Goal: Register for event/course

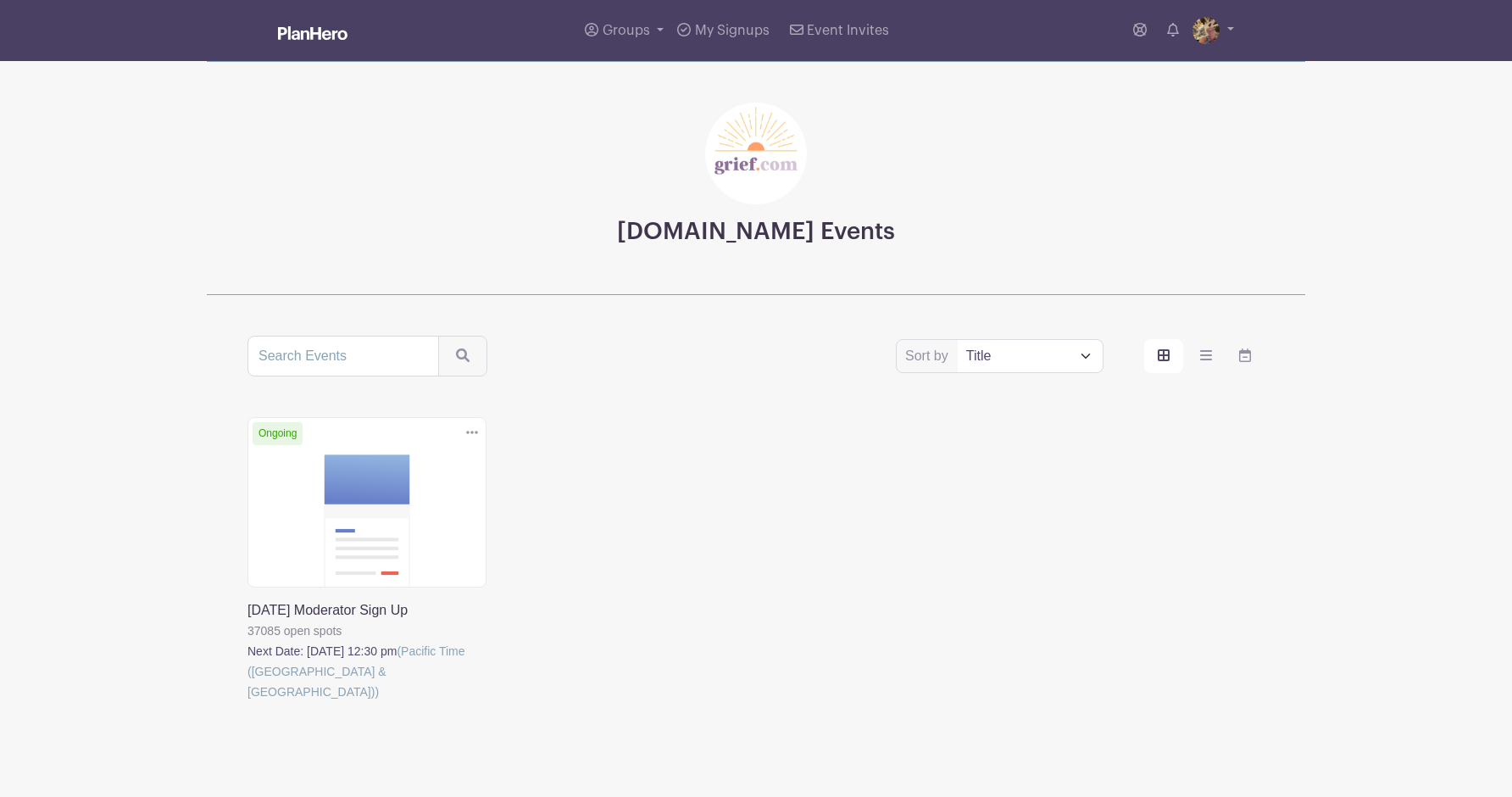
click at [247, 702] on link at bounding box center [247, 702] width 0 height 0
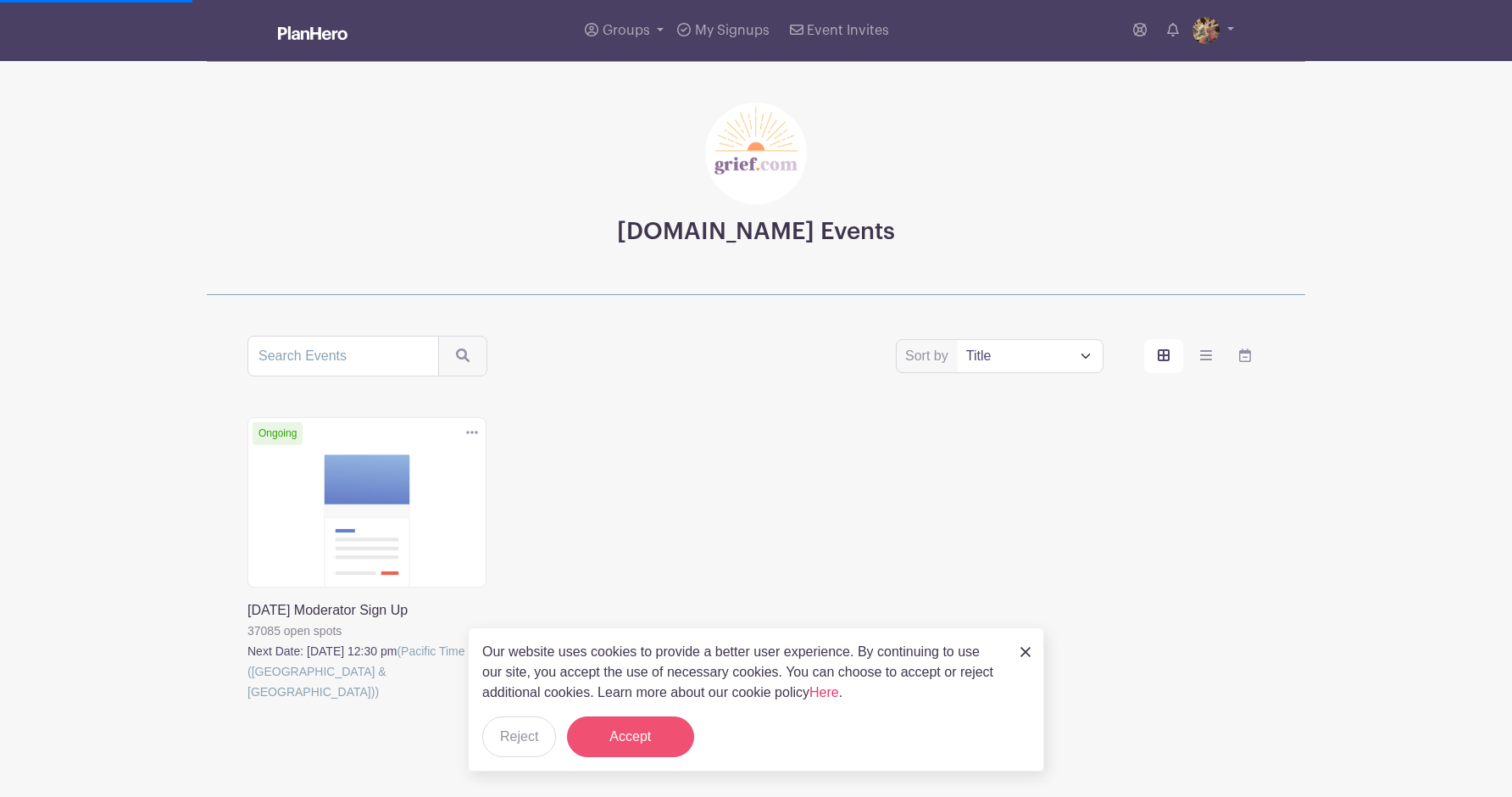
click at [654, 729] on button "Accept" at bounding box center [630, 737] width 127 height 41
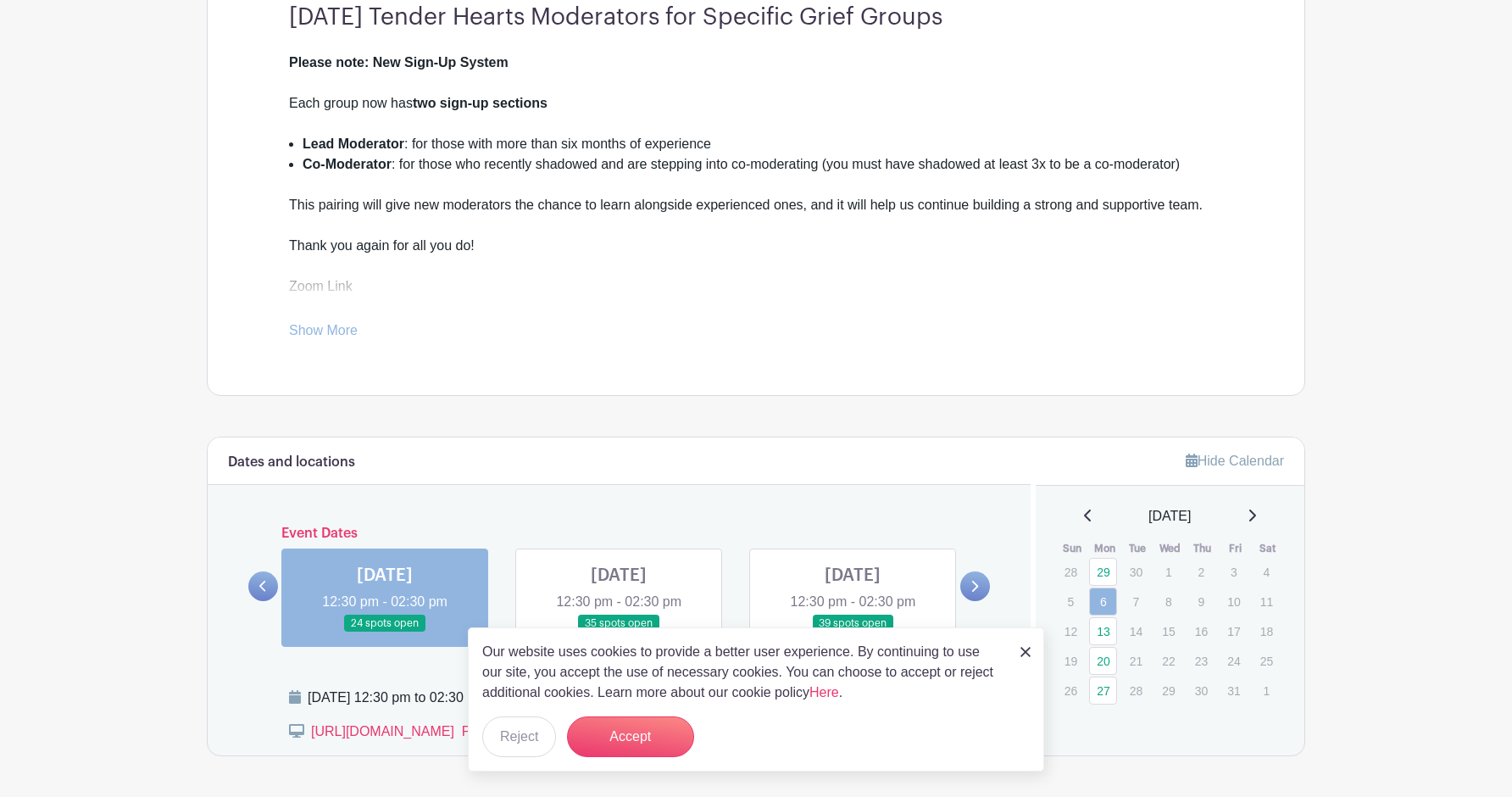
scroll to position [501, 0]
click at [642, 747] on button "Accept" at bounding box center [630, 737] width 127 height 41
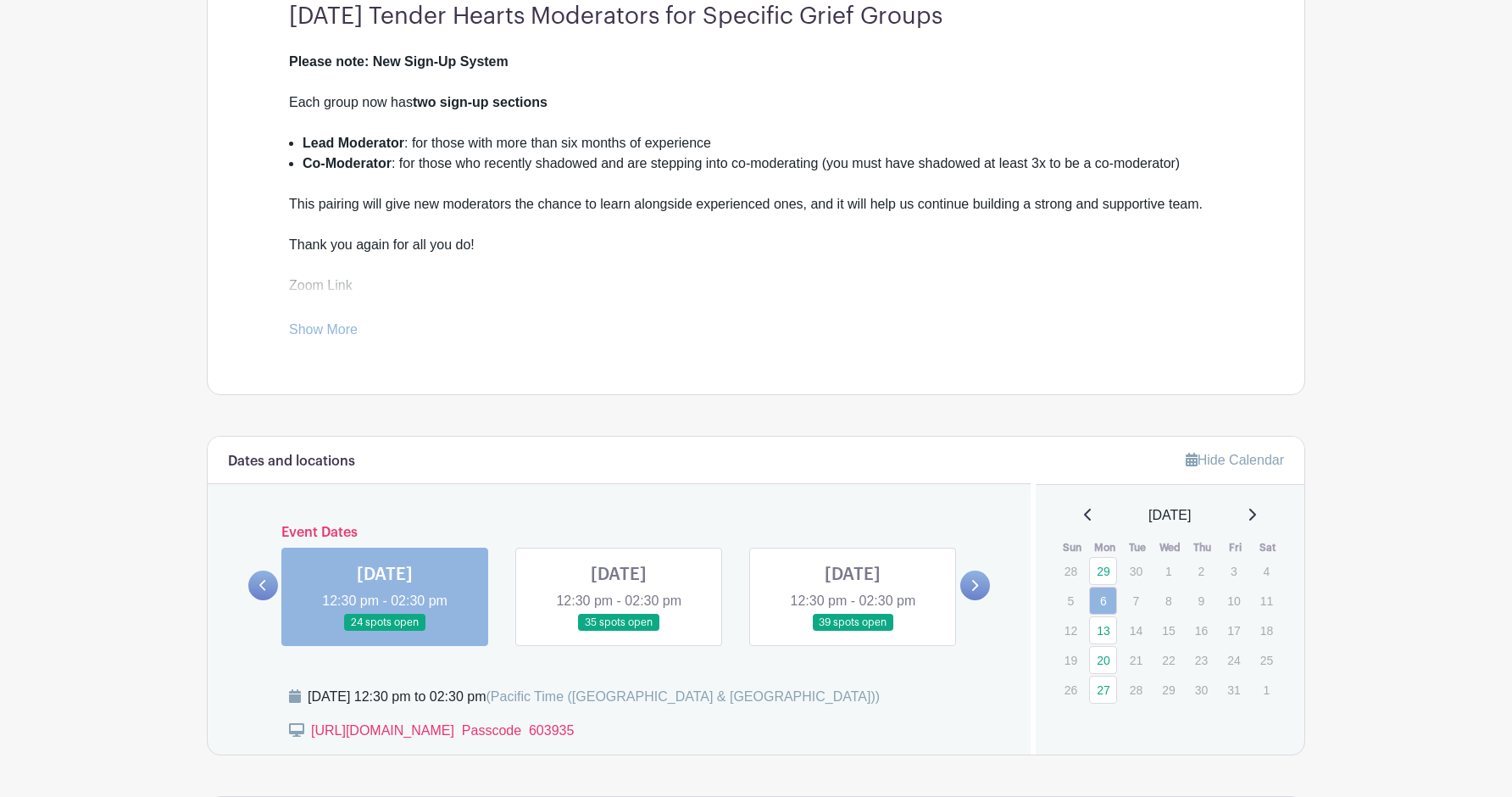
click at [1256, 514] on icon at bounding box center [1252, 514] width 8 height 14
click at [1256, 513] on icon at bounding box center [1252, 514] width 8 height 14
click at [974, 582] on icon at bounding box center [975, 585] width 6 height 11
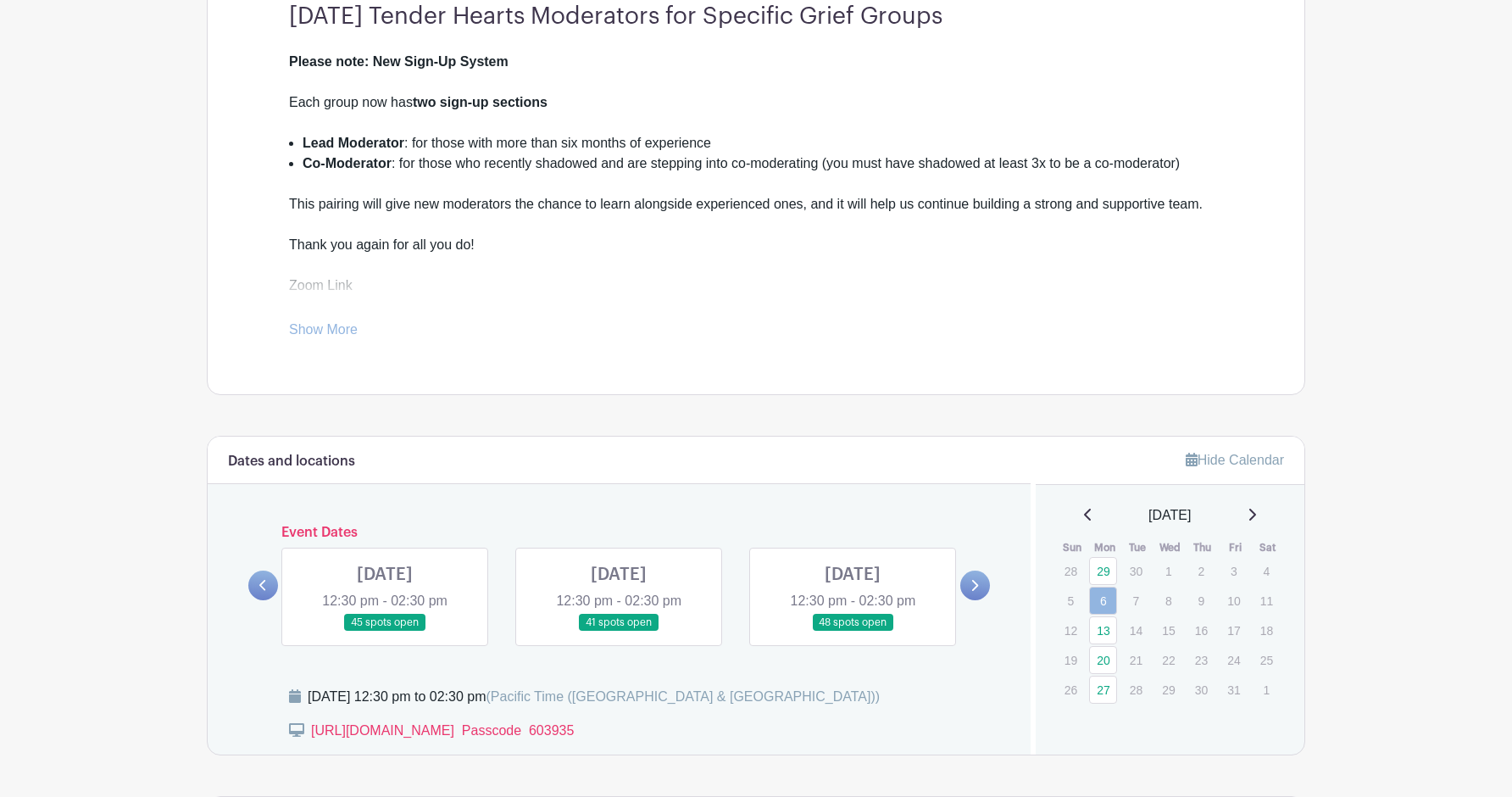
click at [974, 582] on icon at bounding box center [975, 585] width 6 height 11
click at [853, 632] on link at bounding box center [853, 632] width 0 height 0
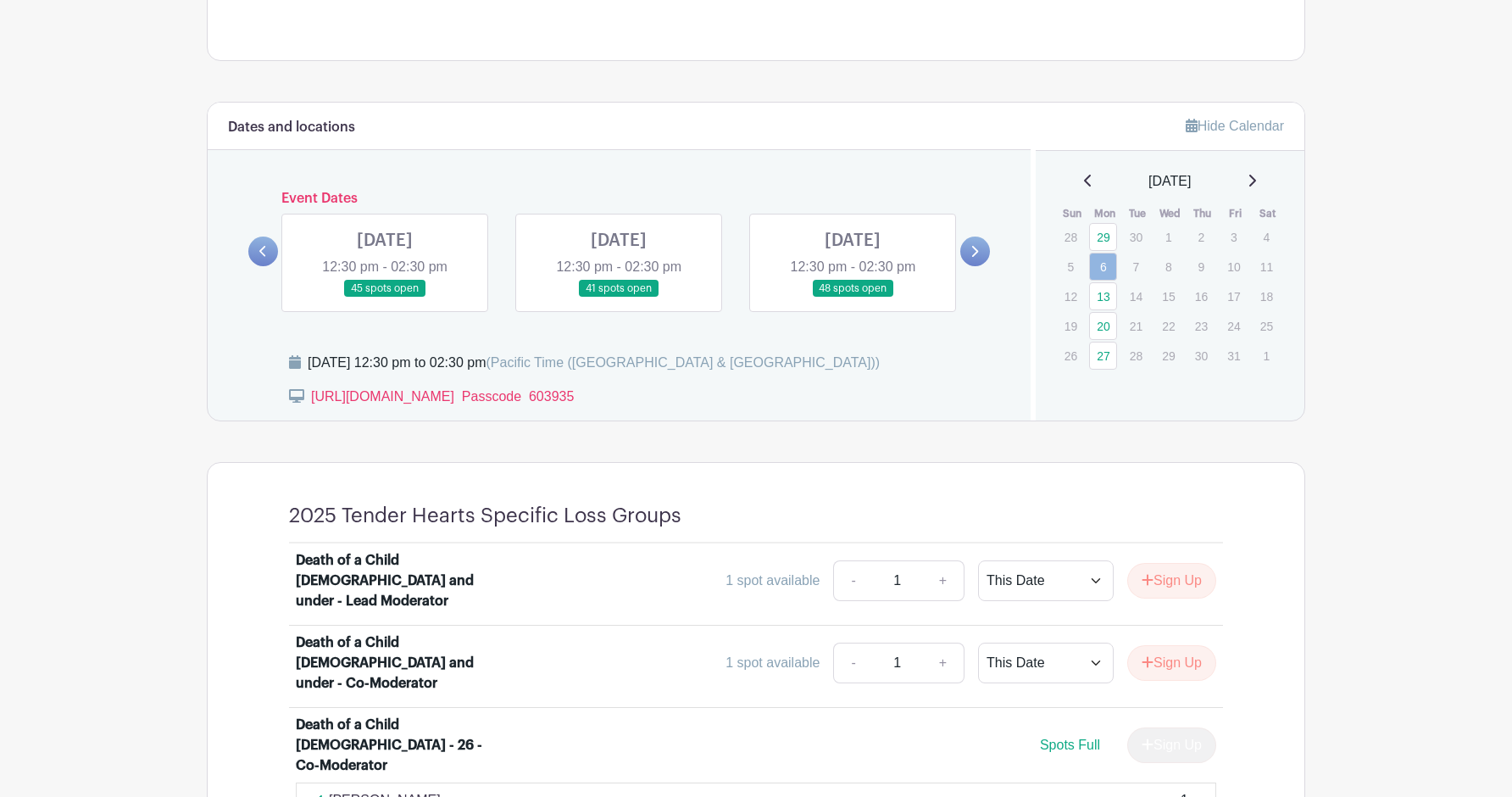
scroll to position [836, 0]
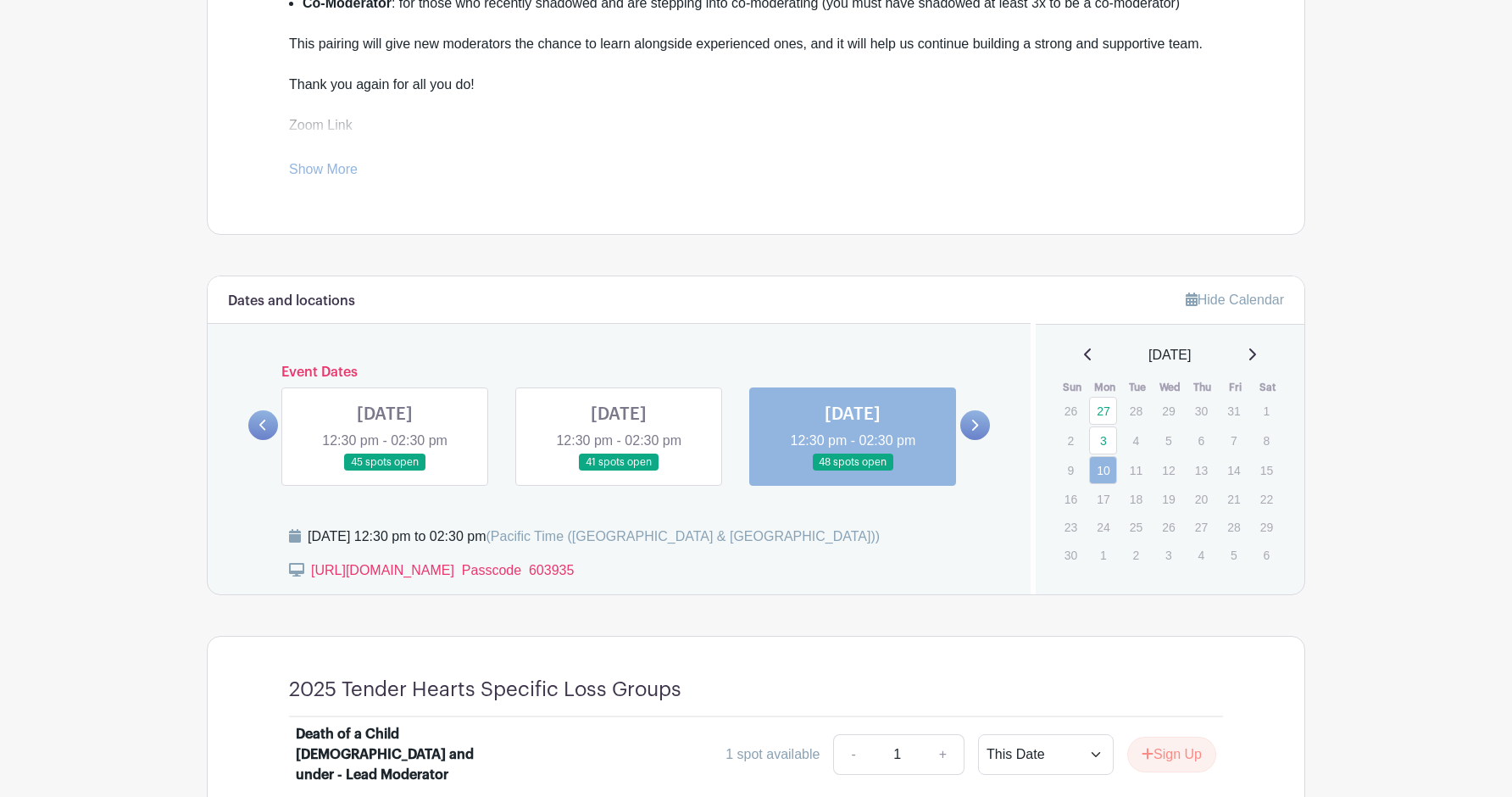
scroll to position [663, 0]
click at [261, 418] on icon at bounding box center [263, 424] width 7 height 13
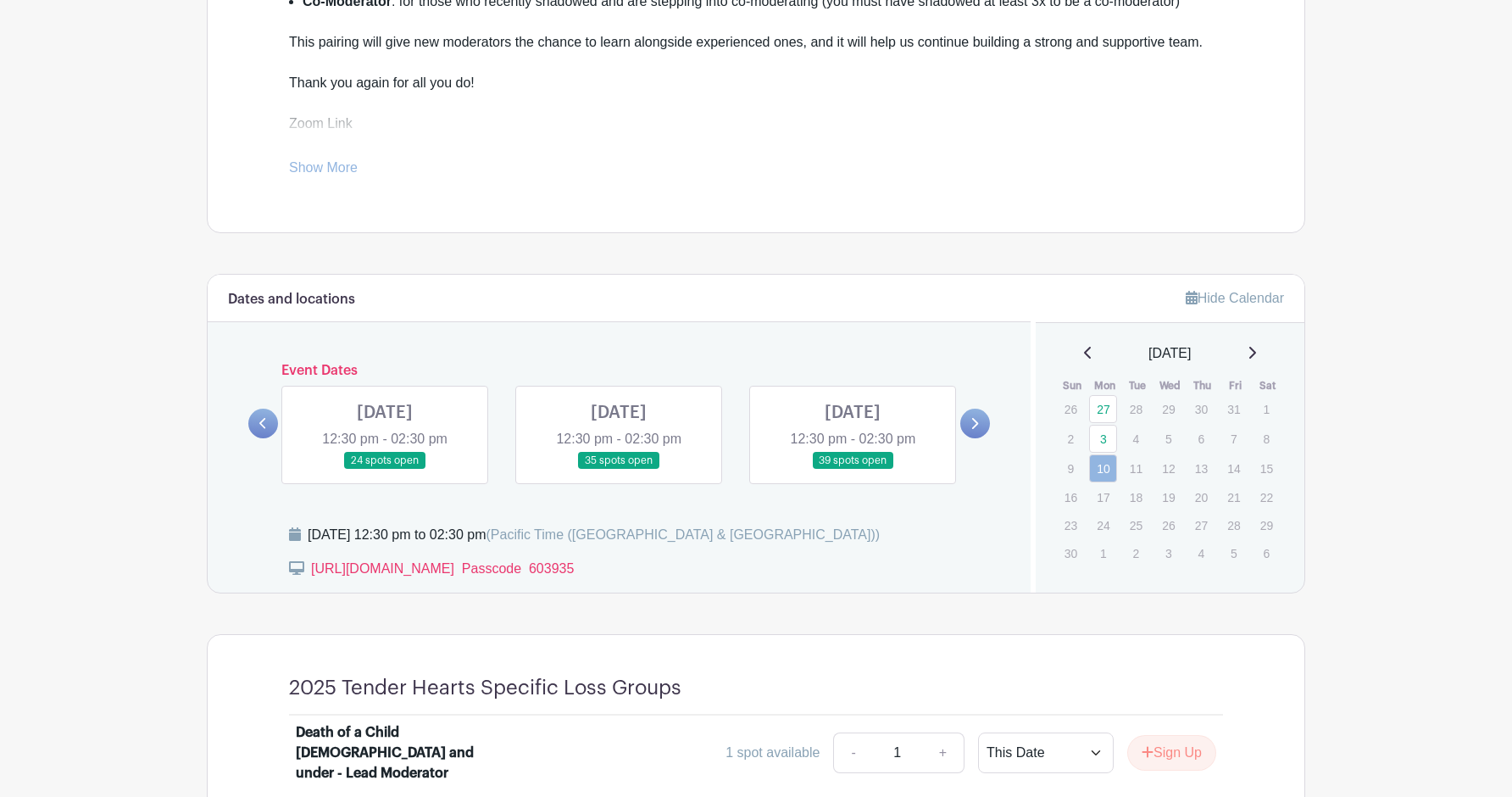
click at [385, 469] on link at bounding box center [385, 469] width 0 height 0
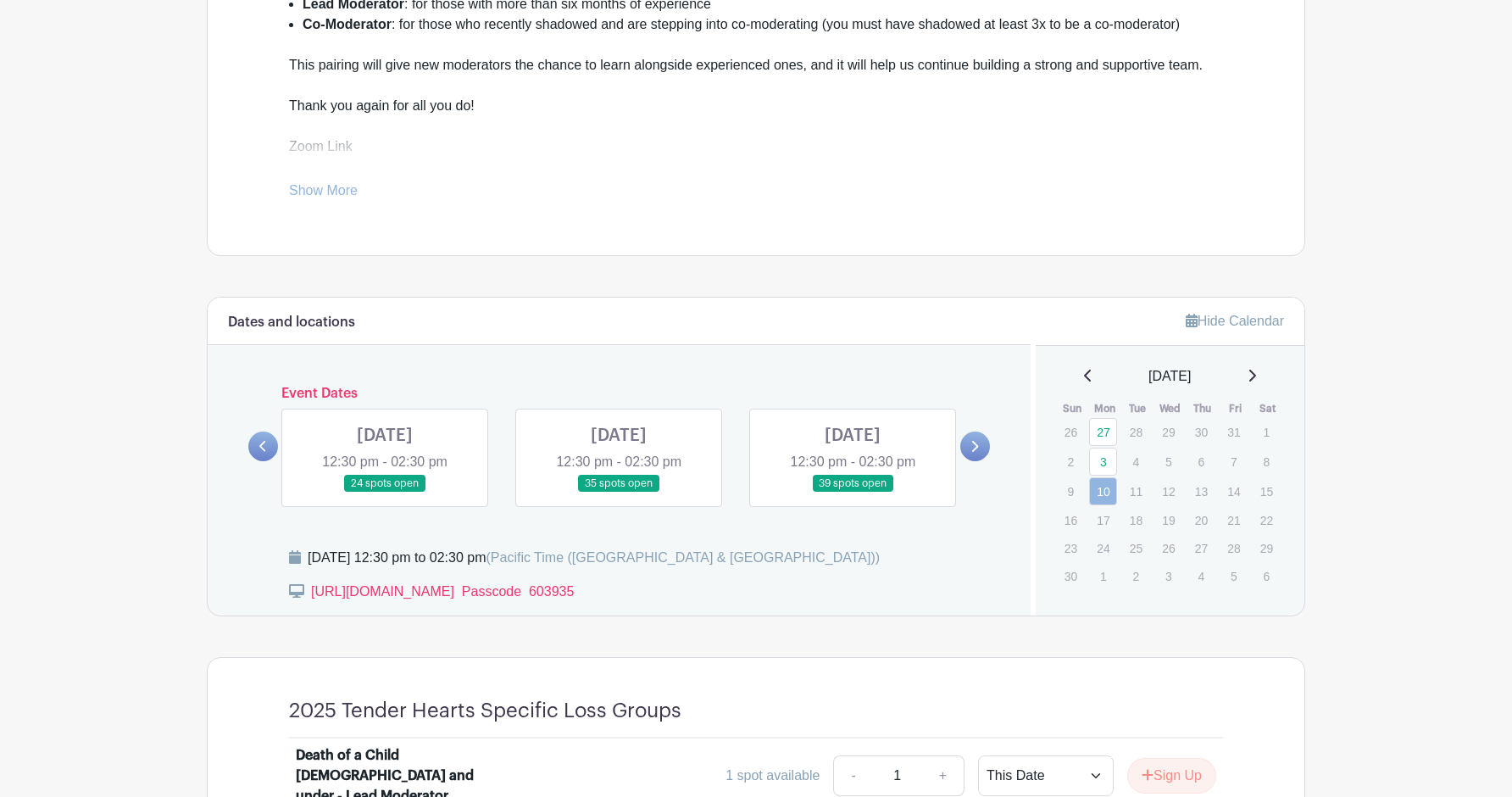
scroll to position [623, 0]
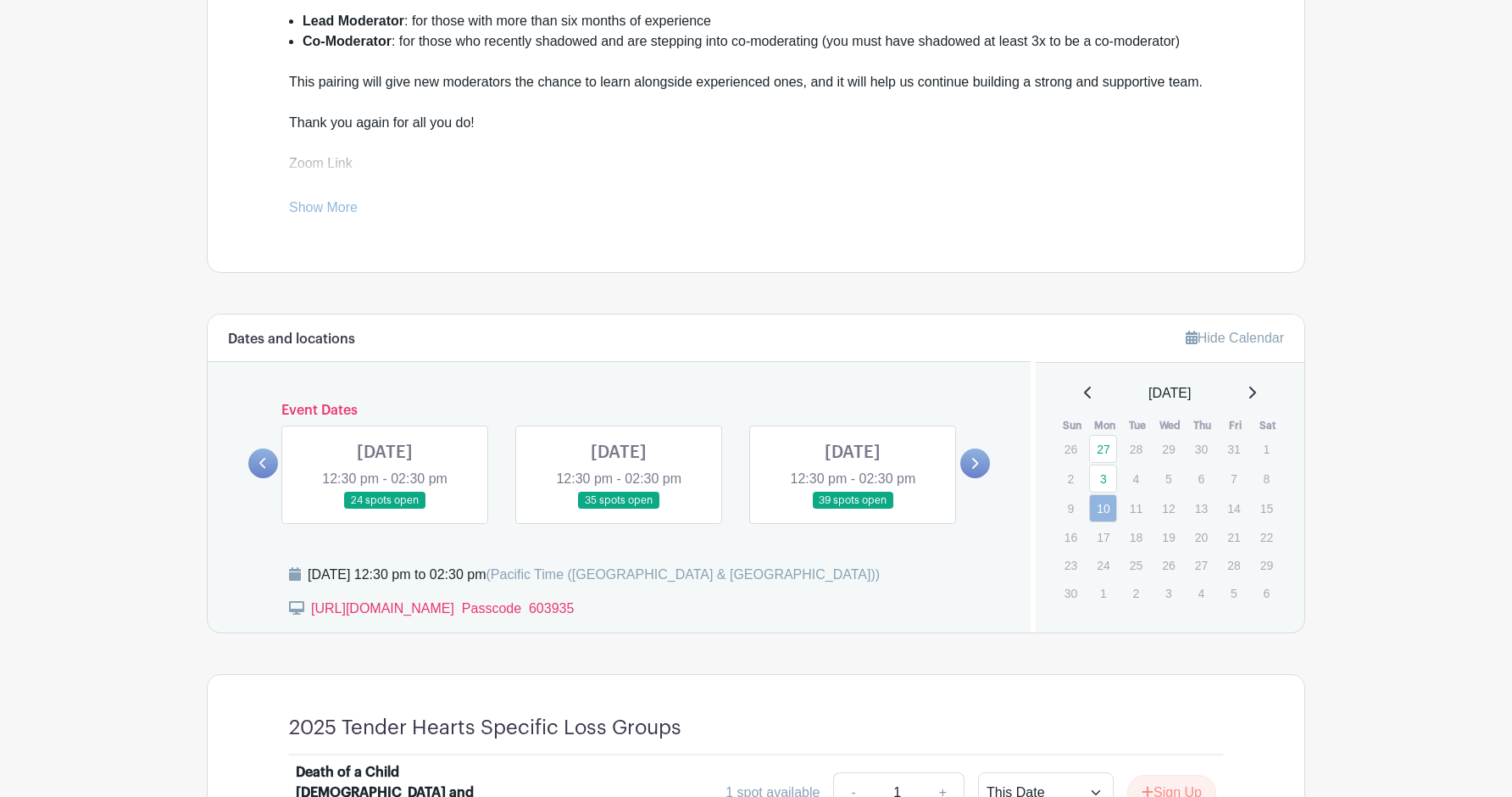
click at [1084, 392] on icon at bounding box center [1087, 392] width 6 height 12
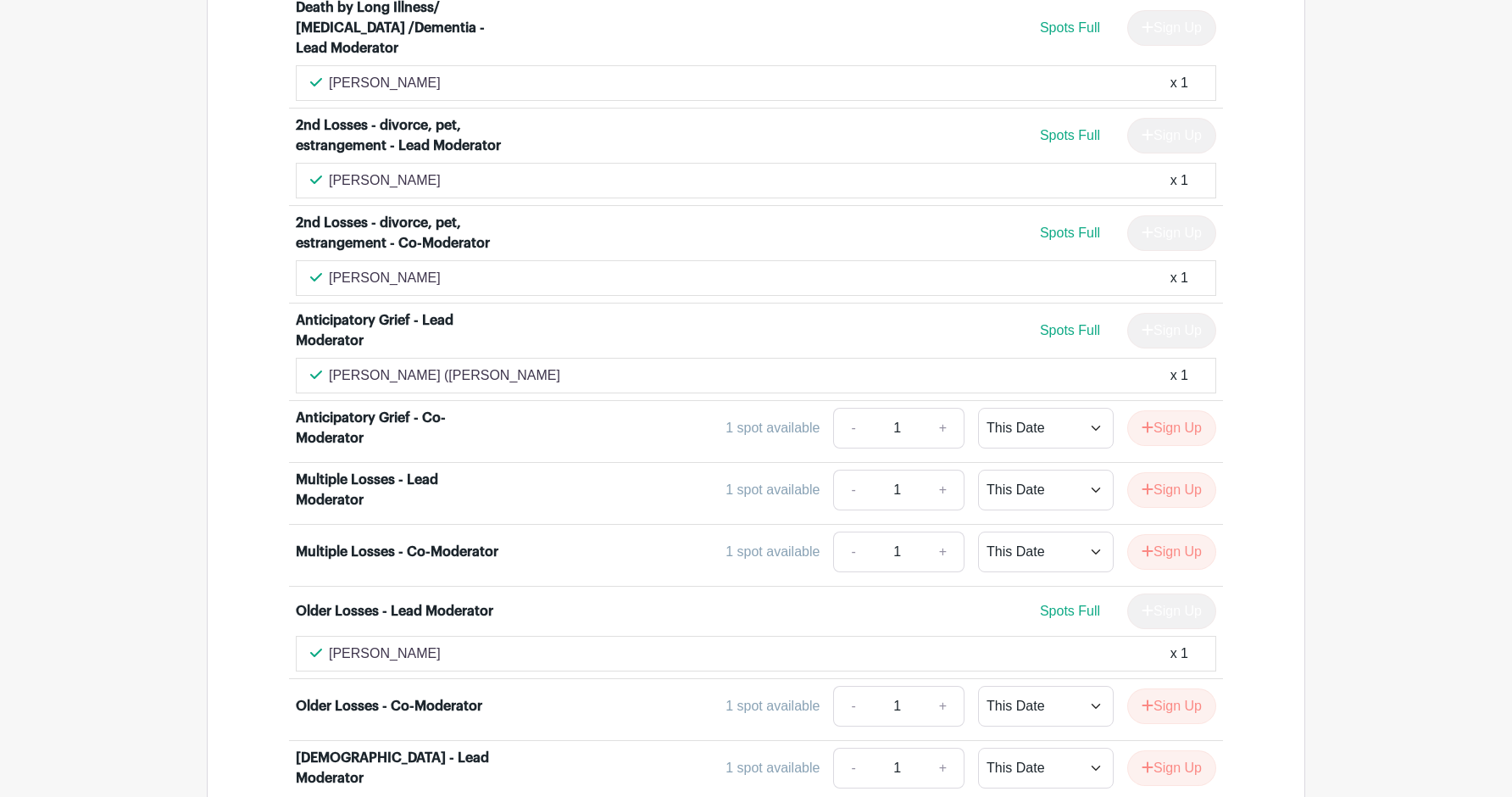
scroll to position [3791, 0]
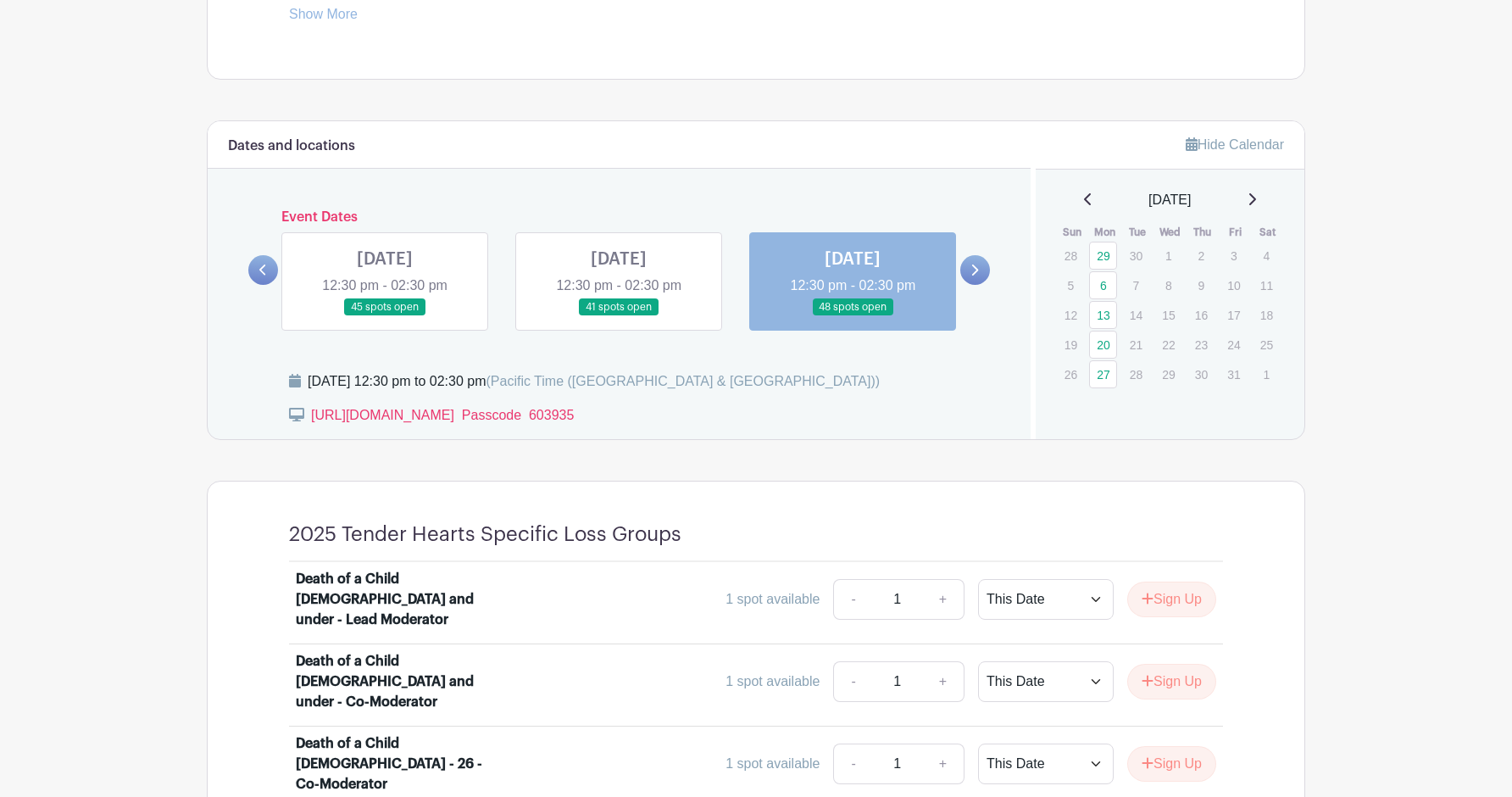
scroll to position [814, 0]
click at [261, 269] on icon at bounding box center [263, 272] width 7 height 13
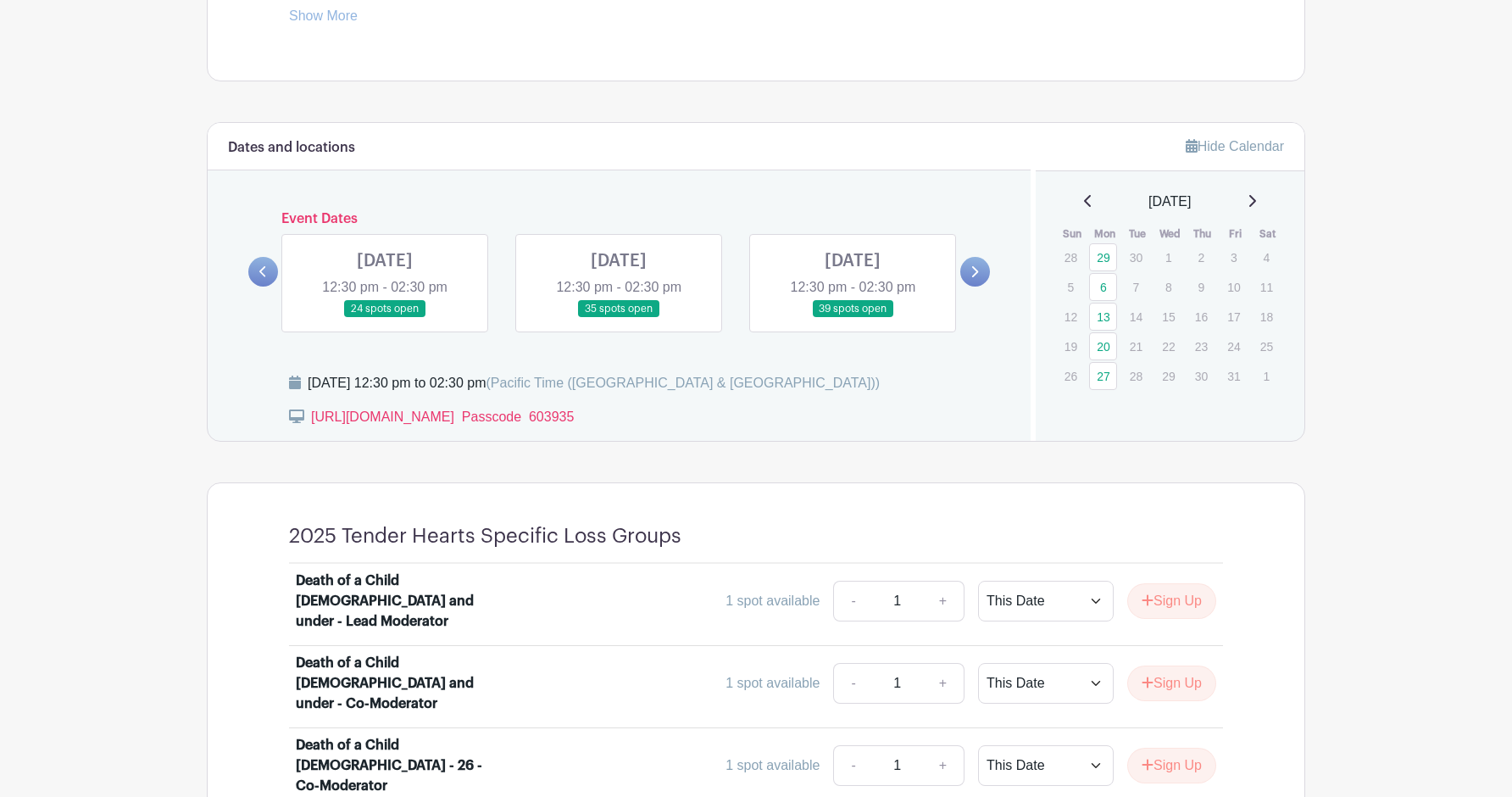
click at [261, 269] on icon at bounding box center [263, 272] width 7 height 13
click at [974, 267] on icon at bounding box center [975, 272] width 6 height 11
click at [385, 318] on link at bounding box center [385, 318] width 0 height 0
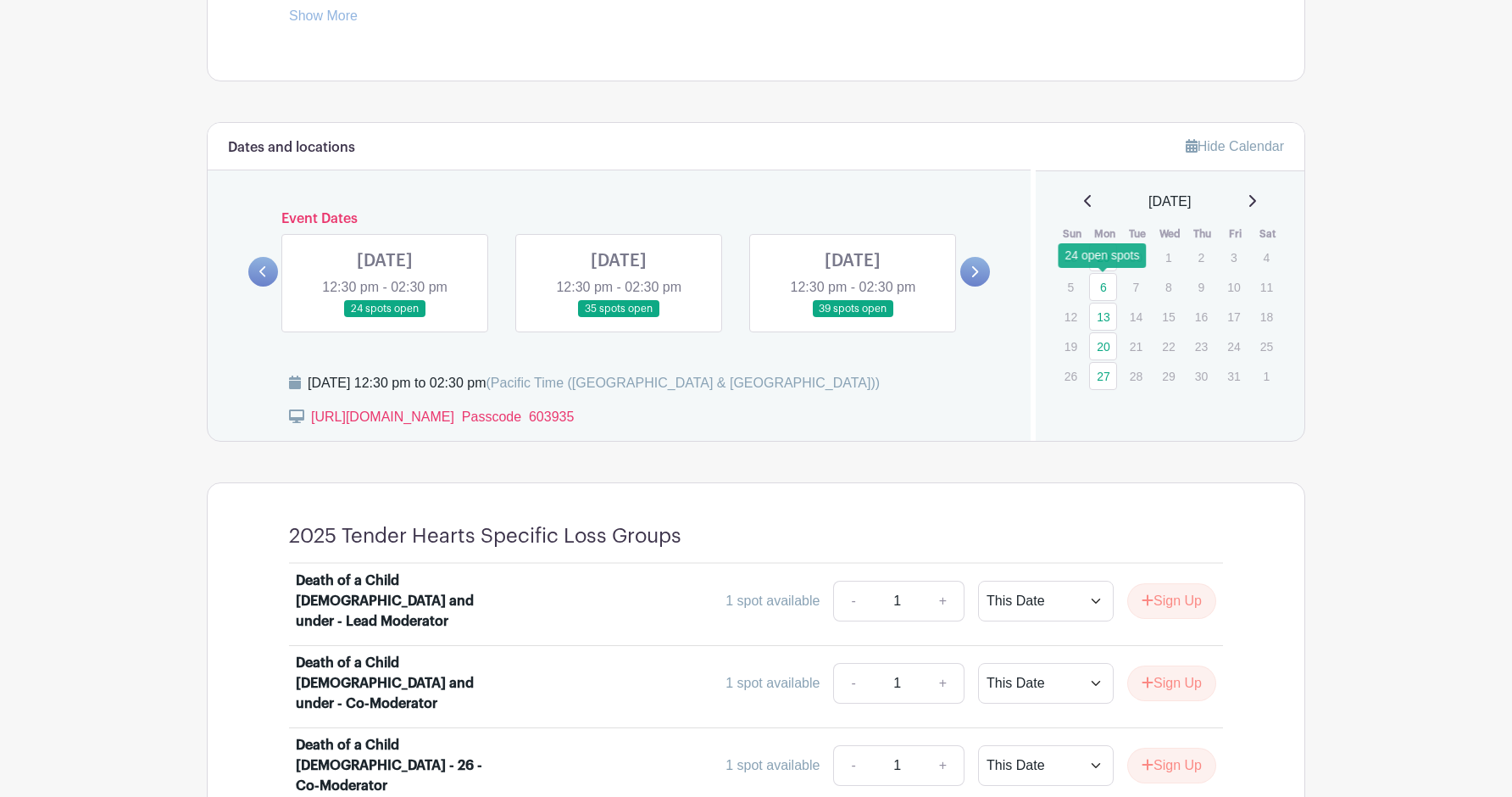
click at [1103, 283] on link "6" at bounding box center [1103, 287] width 28 height 28
click at [619, 318] on link at bounding box center [619, 318] width 0 height 0
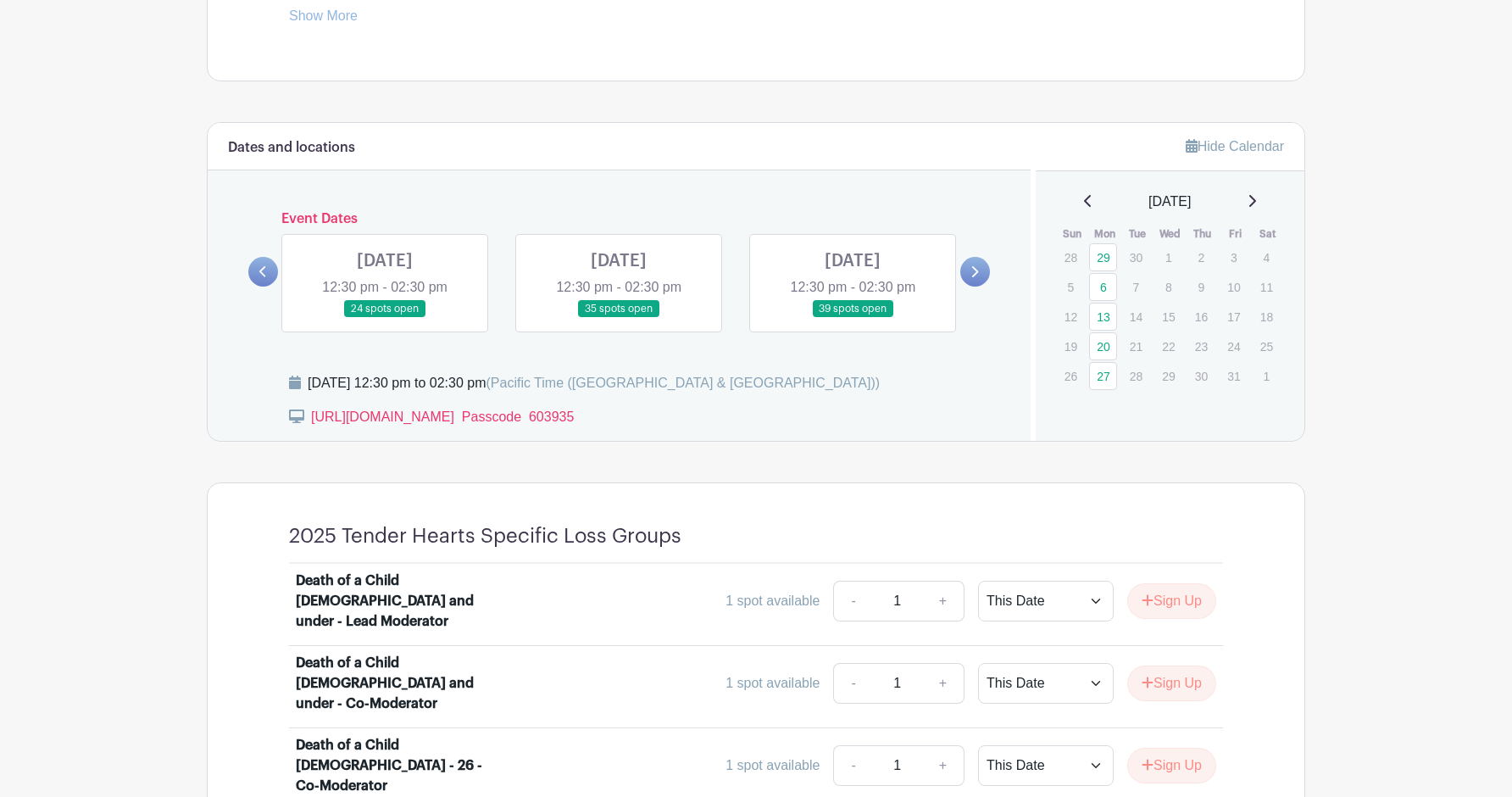
click at [619, 318] on link at bounding box center [619, 318] width 0 height 0
click at [385, 318] on link at bounding box center [385, 318] width 0 height 0
click at [256, 263] on link at bounding box center [263, 271] width 29 height 29
click at [972, 267] on icon at bounding box center [974, 272] width 7 height 13
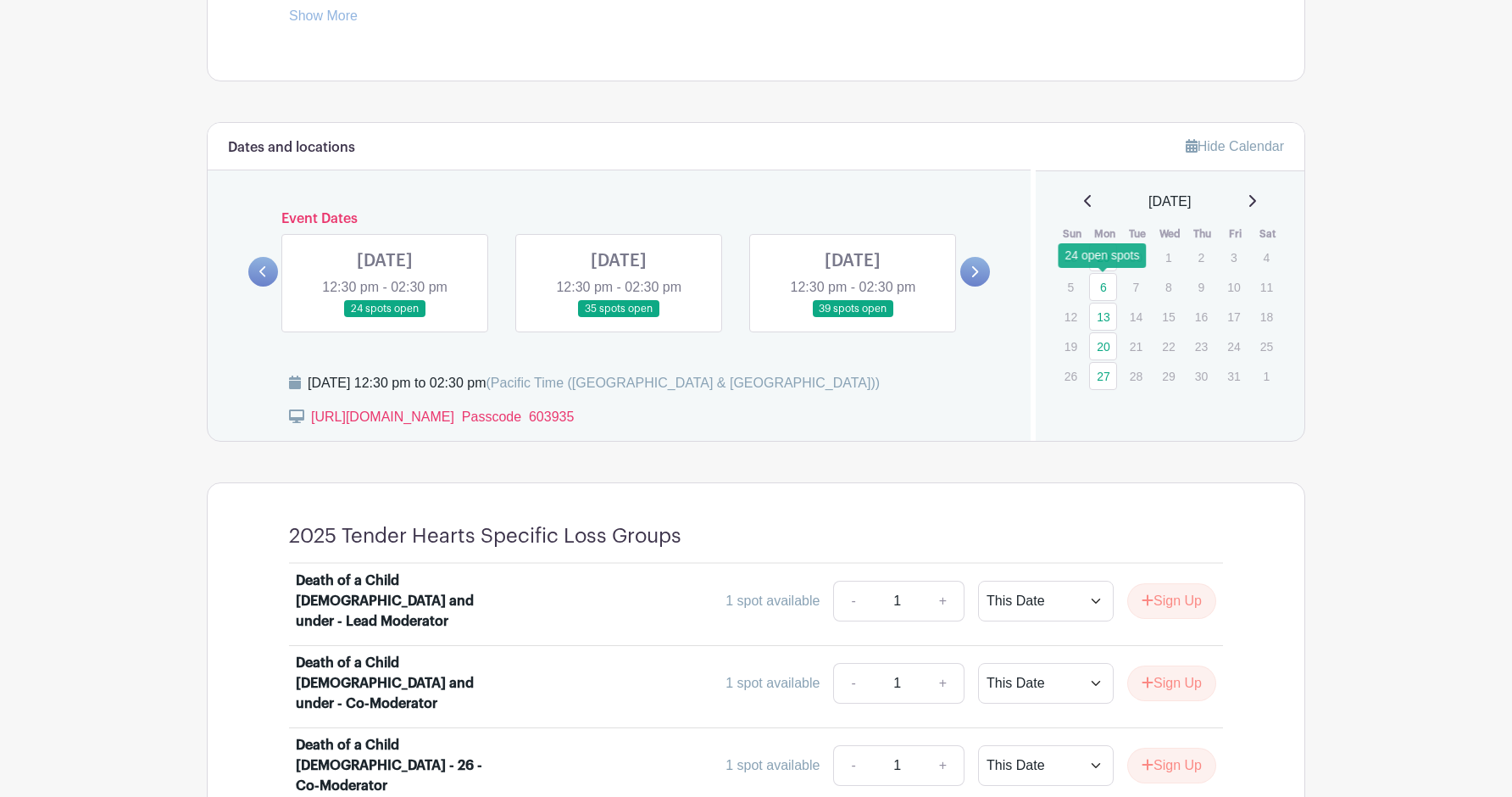
click at [1103, 284] on link "6" at bounding box center [1103, 287] width 28 height 28
click at [1108, 314] on link "13" at bounding box center [1103, 316] width 28 height 28
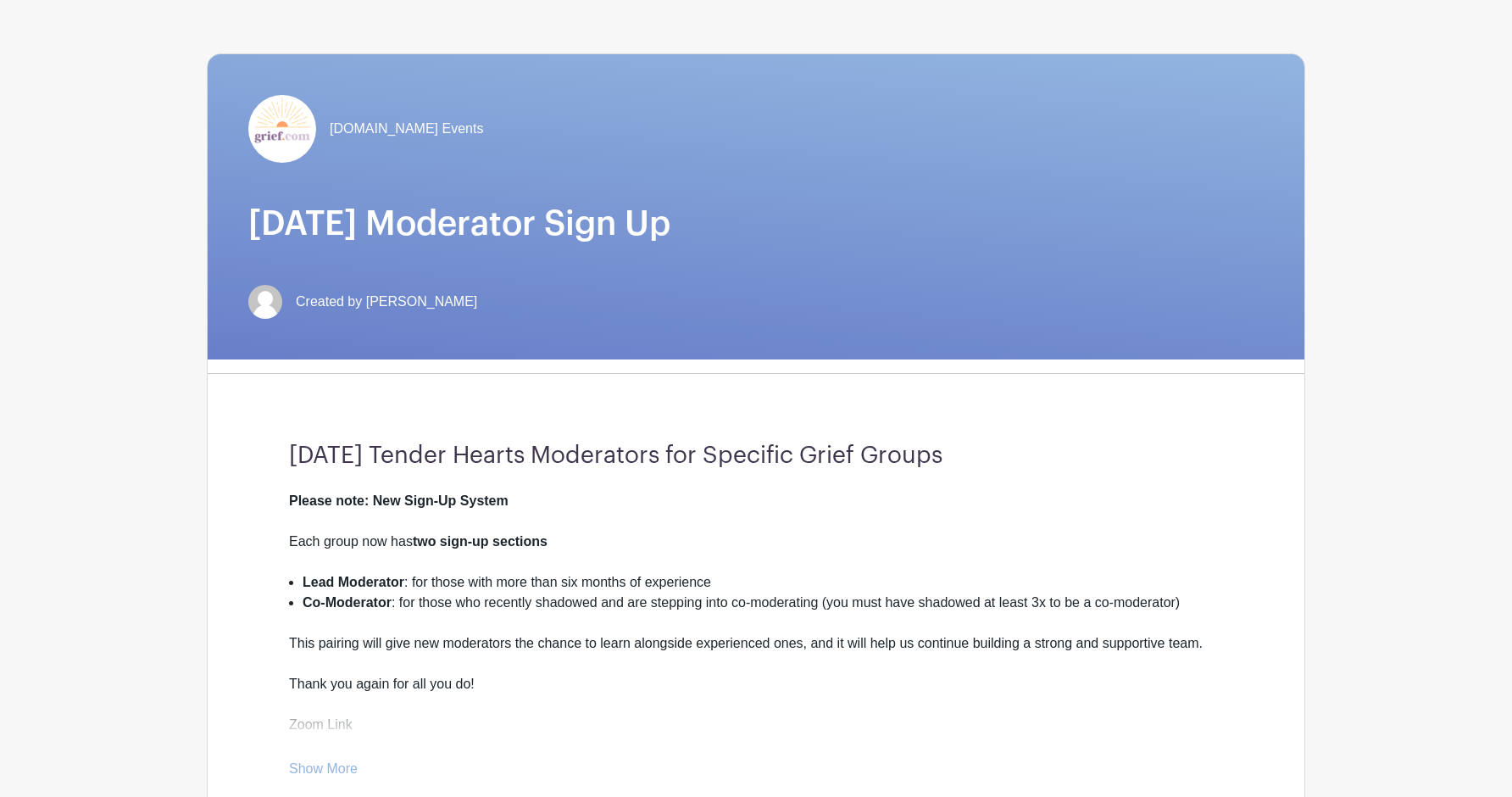
scroll to position [0, 0]
